Goal: Find specific page/section: Find specific page/section

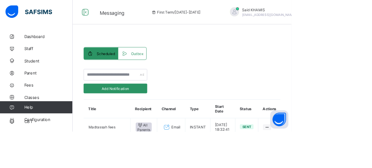
click at [340, 91] on span "Logout" at bounding box center [365, 89] width 51 height 9
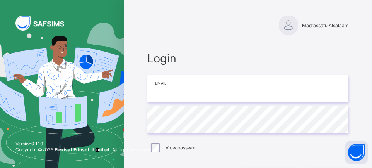
click at [245, 87] on input "email" at bounding box center [247, 88] width 201 height 27
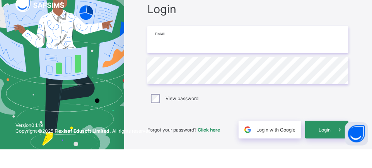
click at [251, 45] on input "email" at bounding box center [247, 58] width 201 height 27
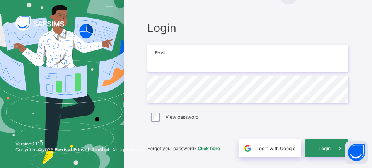
click at [133, 154] on div "Version 0.1.19 Copyright © 2025 Flexisaf Edusoft Limited. All rights reserved." at bounding box center [84, 150] width 168 height 35
type input "**********"
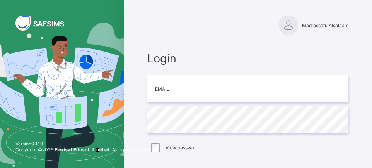
click at [294, 27] on div at bounding box center [288, 24] width 19 height 19
click at [158, 147] on div "Version 0.1.19 Copyright © 2025 Flexisaf Edusoft Limited. All rights reserved." at bounding box center [84, 150] width 168 height 35
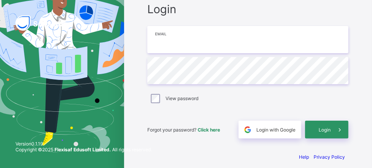
click at [196, 31] on input "email" at bounding box center [247, 39] width 201 height 27
click at [145, 135] on div "Version 0.1.19 Copyright © 2025 Flexisaf Edusoft Limited. All rights reserved." at bounding box center [84, 150] width 168 height 35
type input "**********"
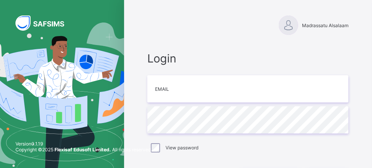
click at [106, 0] on html "Madrassatu Alsalaam Login Email Password View password Forgot your password? Cl…" at bounding box center [186, 112] width 372 height 224
click at [89, 0] on html "Madrassatu Alsalaam Login Email Password View password Forgot your password? Cl…" at bounding box center [186, 112] width 372 height 224
click at [242, 91] on input "email" at bounding box center [247, 88] width 201 height 27
click at [117, 133] on img at bounding box center [62, 111] width 167 height 179
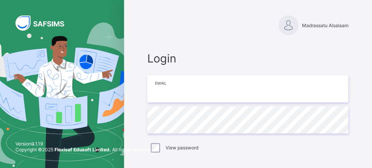
type input "**********"
click at [257, 89] on input "email" at bounding box center [247, 88] width 201 height 27
click at [127, 127] on div "Madrassatu Alsalaam Login Email Password View password Forgot your password? Cl…" at bounding box center [248, 112] width 248 height 224
type input "**********"
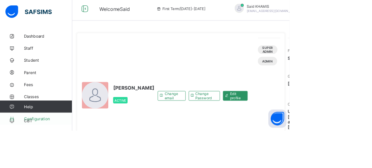
click at [54, 155] on span "Configuration" at bounding box center [62, 152] width 62 height 6
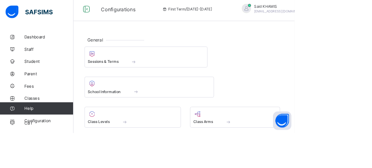
scroll to position [130, 0]
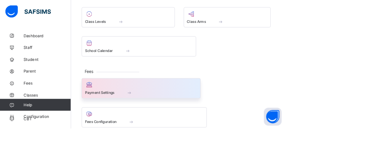
click at [194, 120] on span at bounding box center [184, 120] width 39 height 7
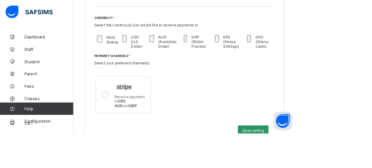
scroll to position [204, 0]
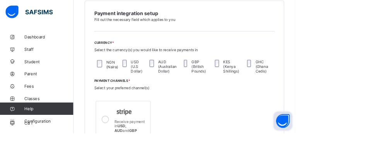
click at [368, 164] on button "Open asap" at bounding box center [356, 152] width 23 height 23
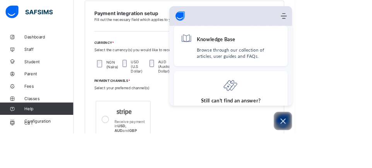
scroll to position [163, 0]
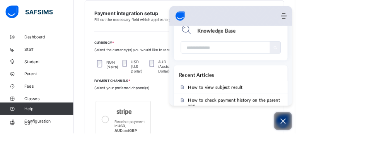
click at [362, 157] on icon "Open asap" at bounding box center [357, 152] width 10 height 10
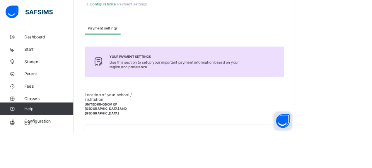
scroll to position [0, 0]
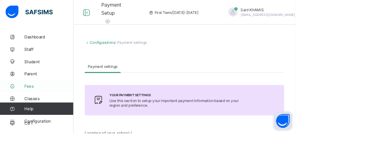
click at [31, 110] on span "Fees" at bounding box center [62, 108] width 62 height 6
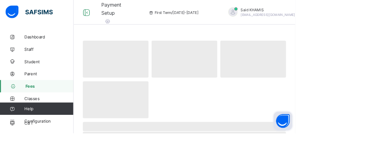
select select "****"
select select "*"
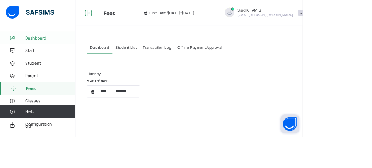
click at [51, 48] on span "Dashboard" at bounding box center [62, 46] width 62 height 6
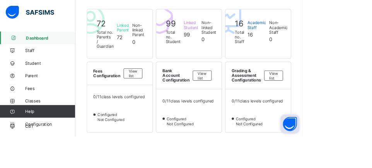
scroll to position [152, 0]
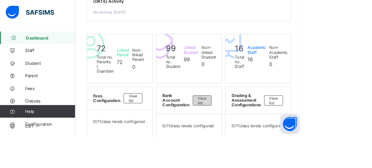
click at [254, 130] on div "View list" at bounding box center [248, 123] width 23 height 12
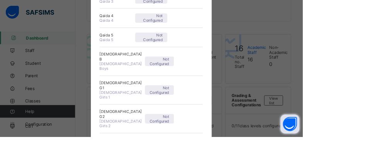
scroll to position [0, 0]
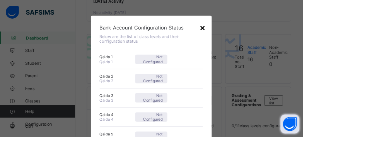
click at [253, 36] on div "×" at bounding box center [248, 33] width 7 height 13
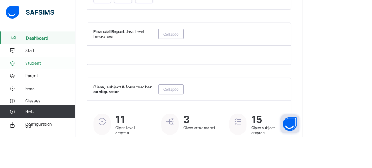
scroll to position [474, 0]
